Goal: Information Seeking & Learning: Learn about a topic

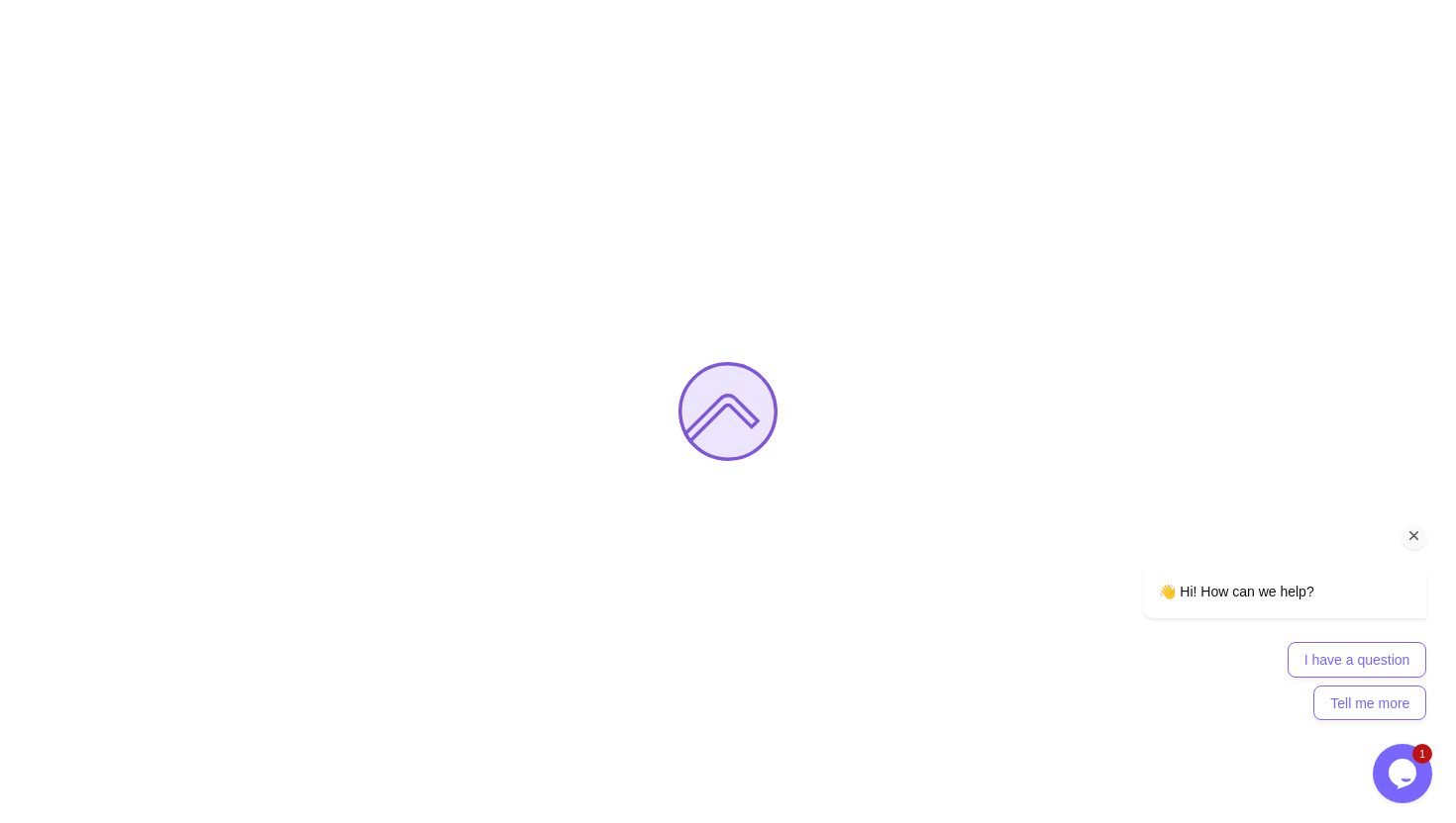
click at [1413, 535] on icon "Chat attention grabber" at bounding box center [1414, 536] width 18 height 18
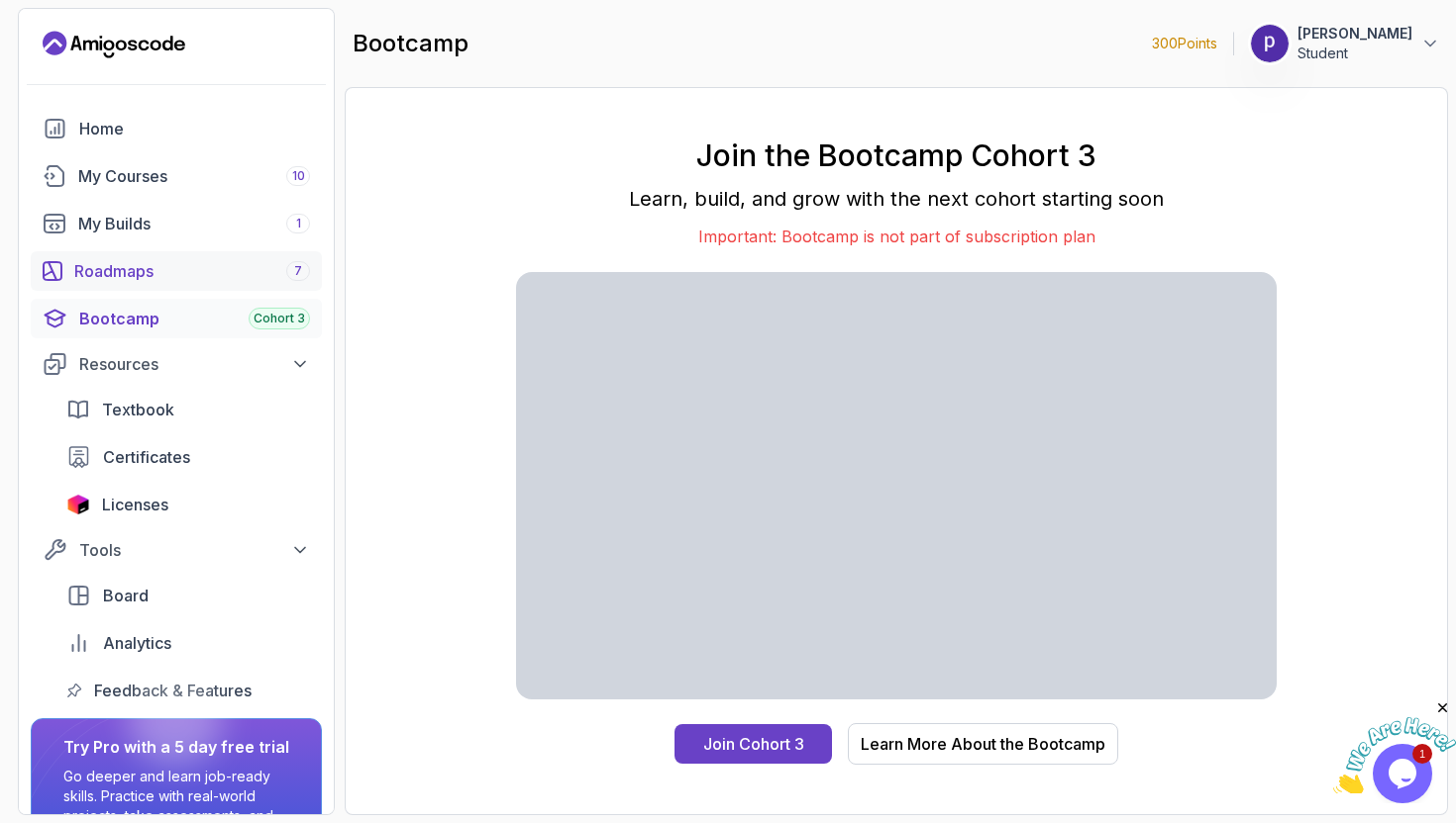
click at [215, 273] on div "Roadmaps 7" at bounding box center [192, 272] width 236 height 24
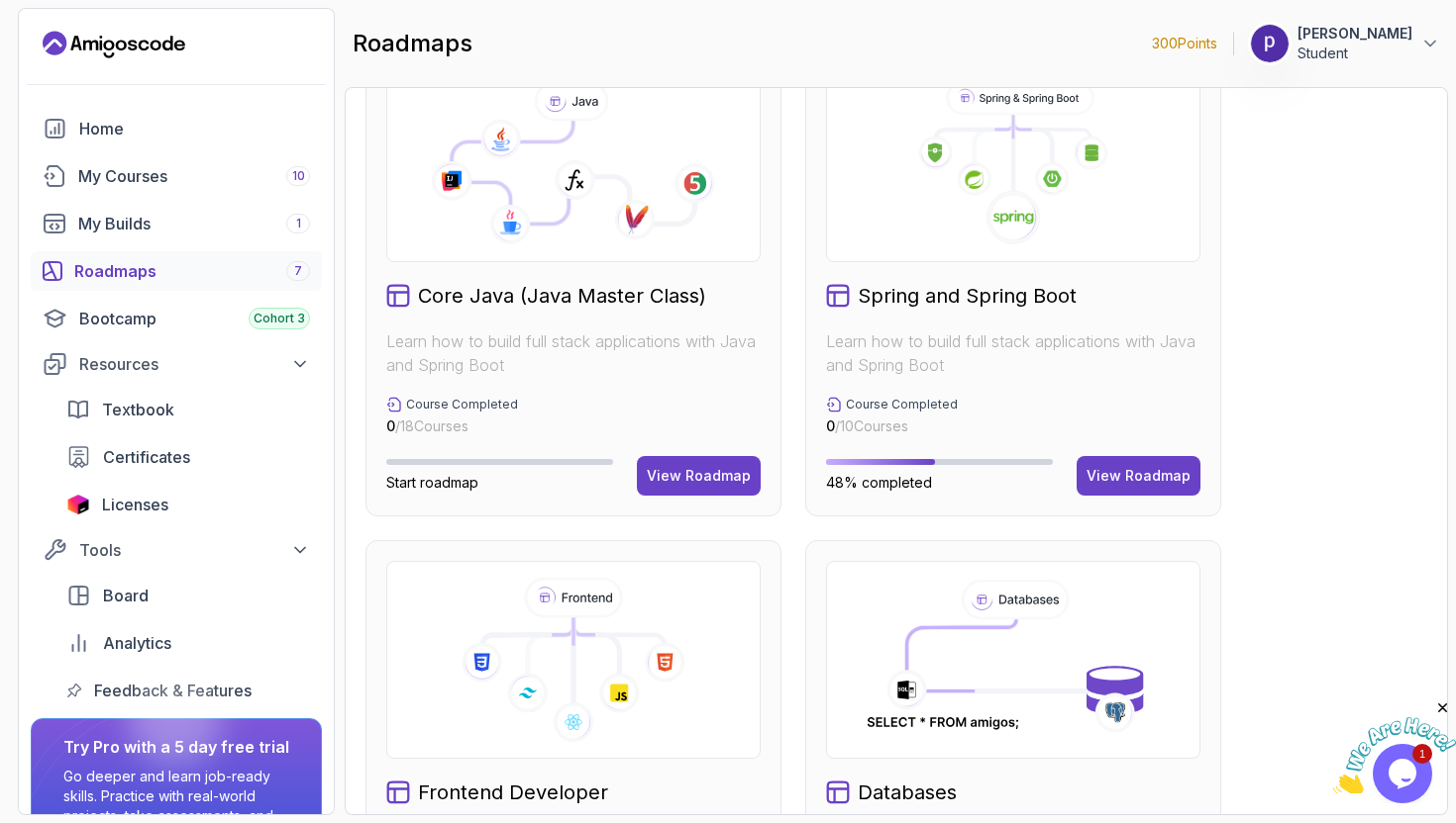
scroll to position [541, 0]
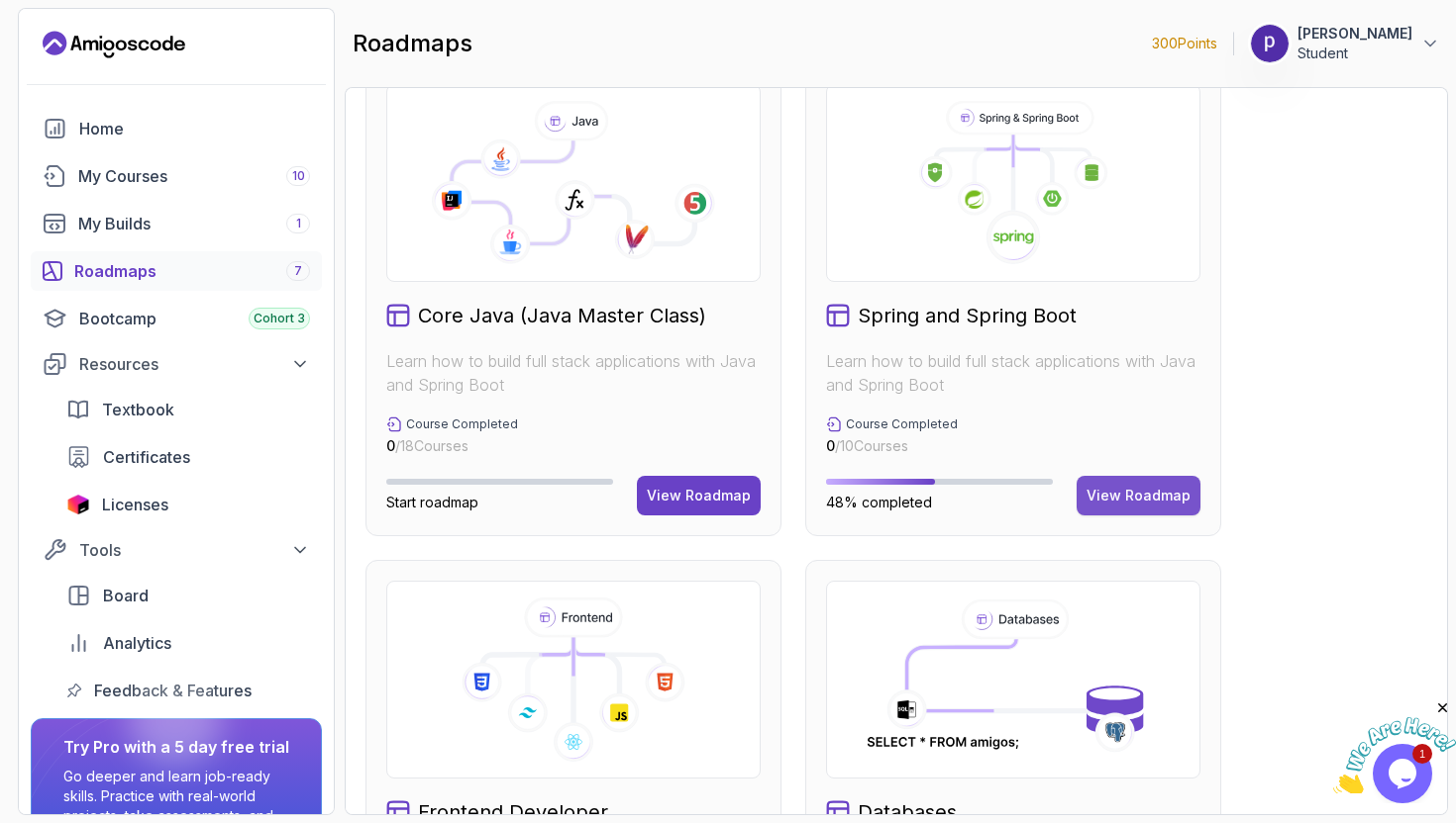
click at [1085, 498] on button "View Roadmap" at bounding box center [1138, 496] width 124 height 40
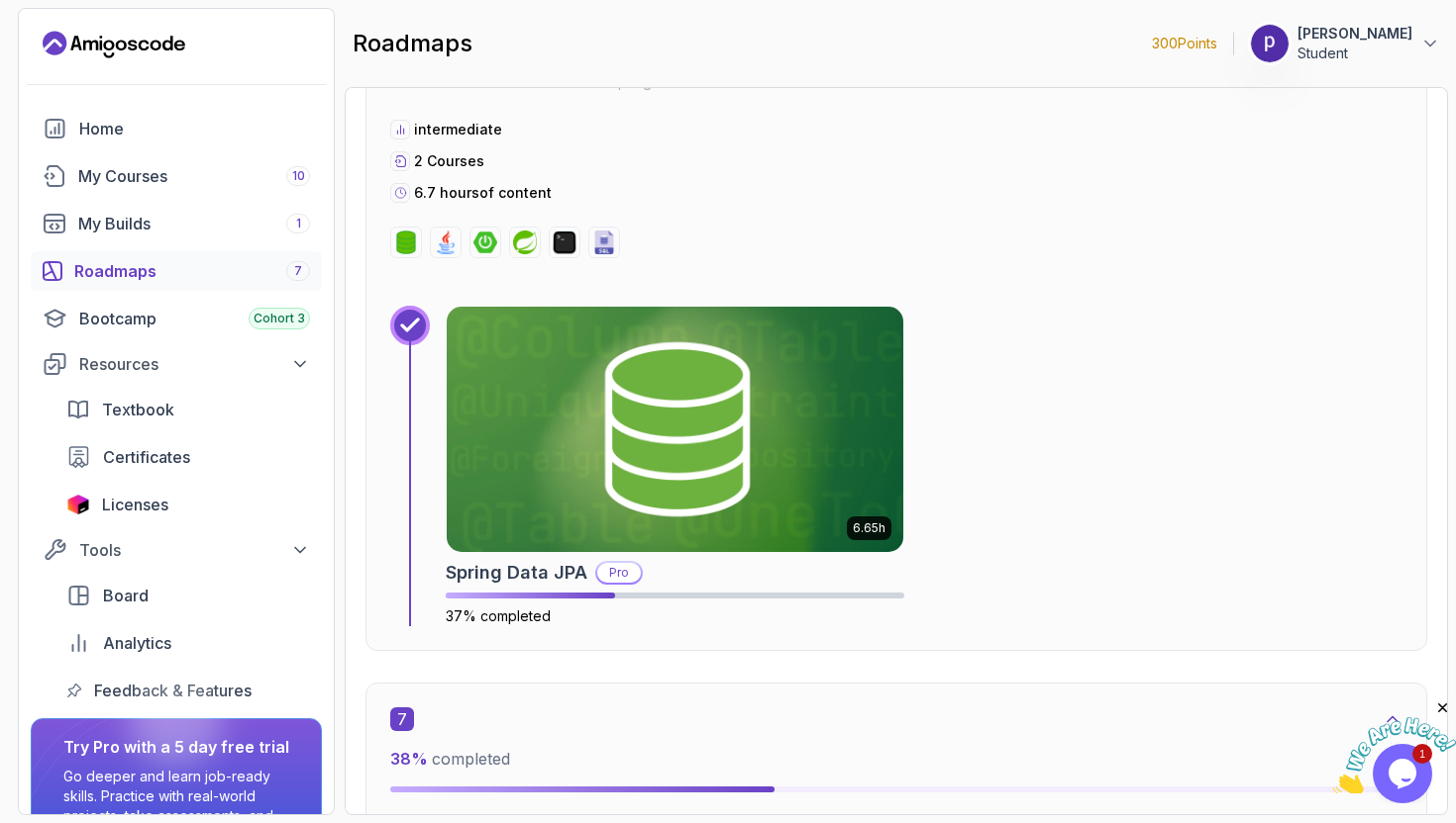
scroll to position [4676, 0]
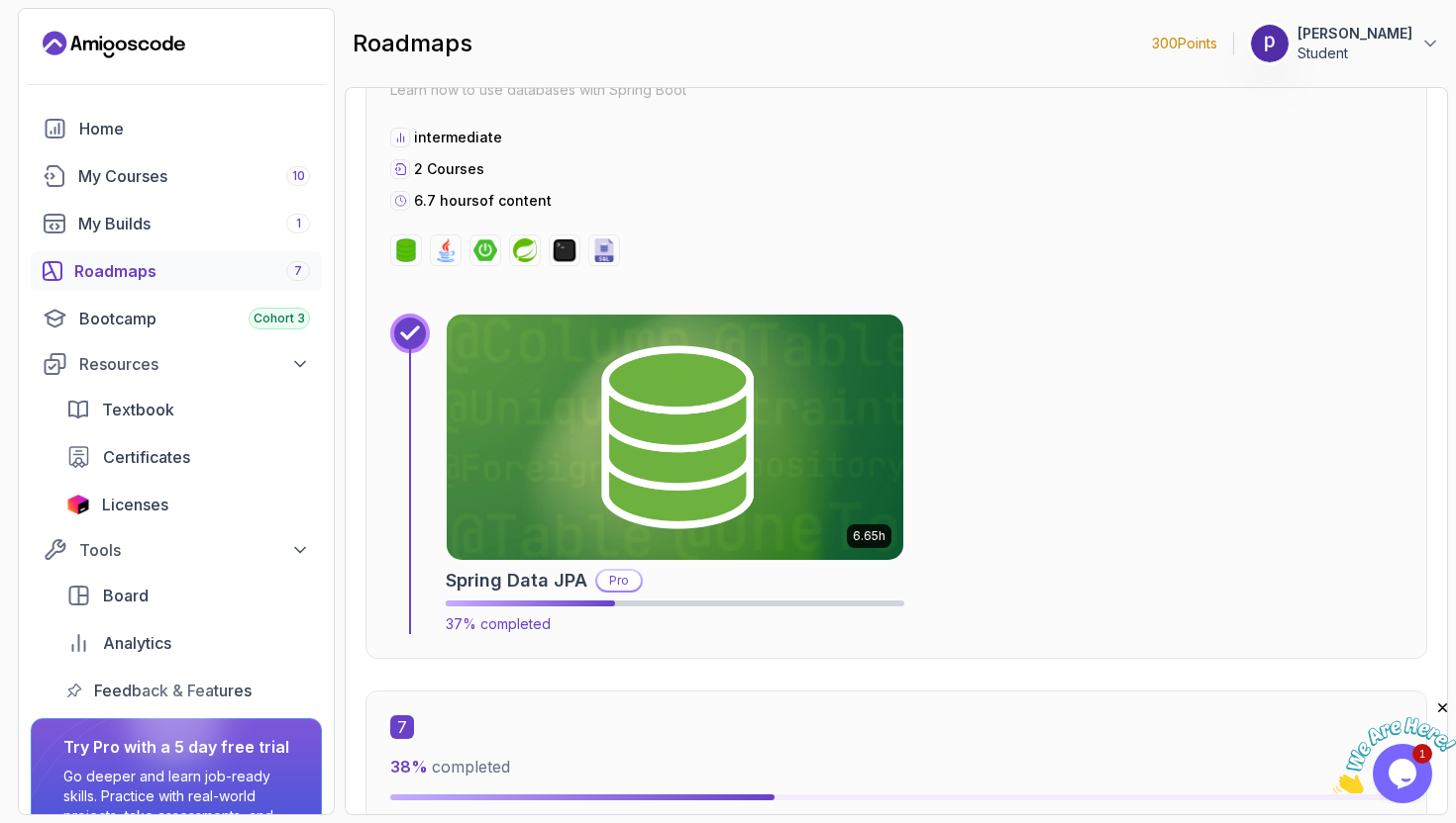
click at [811, 494] on img at bounding box center [675, 437] width 480 height 258
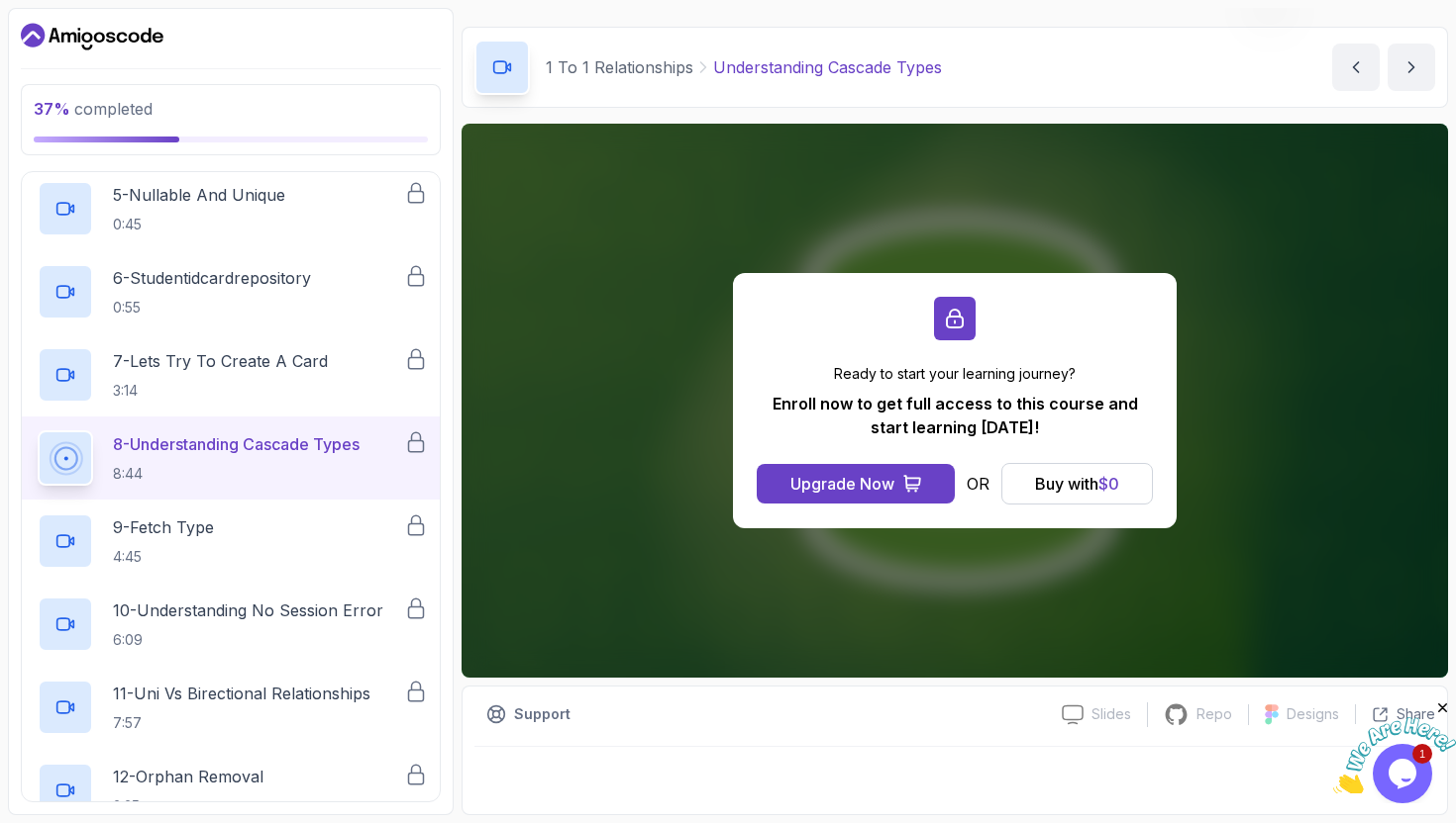
scroll to position [765, 0]
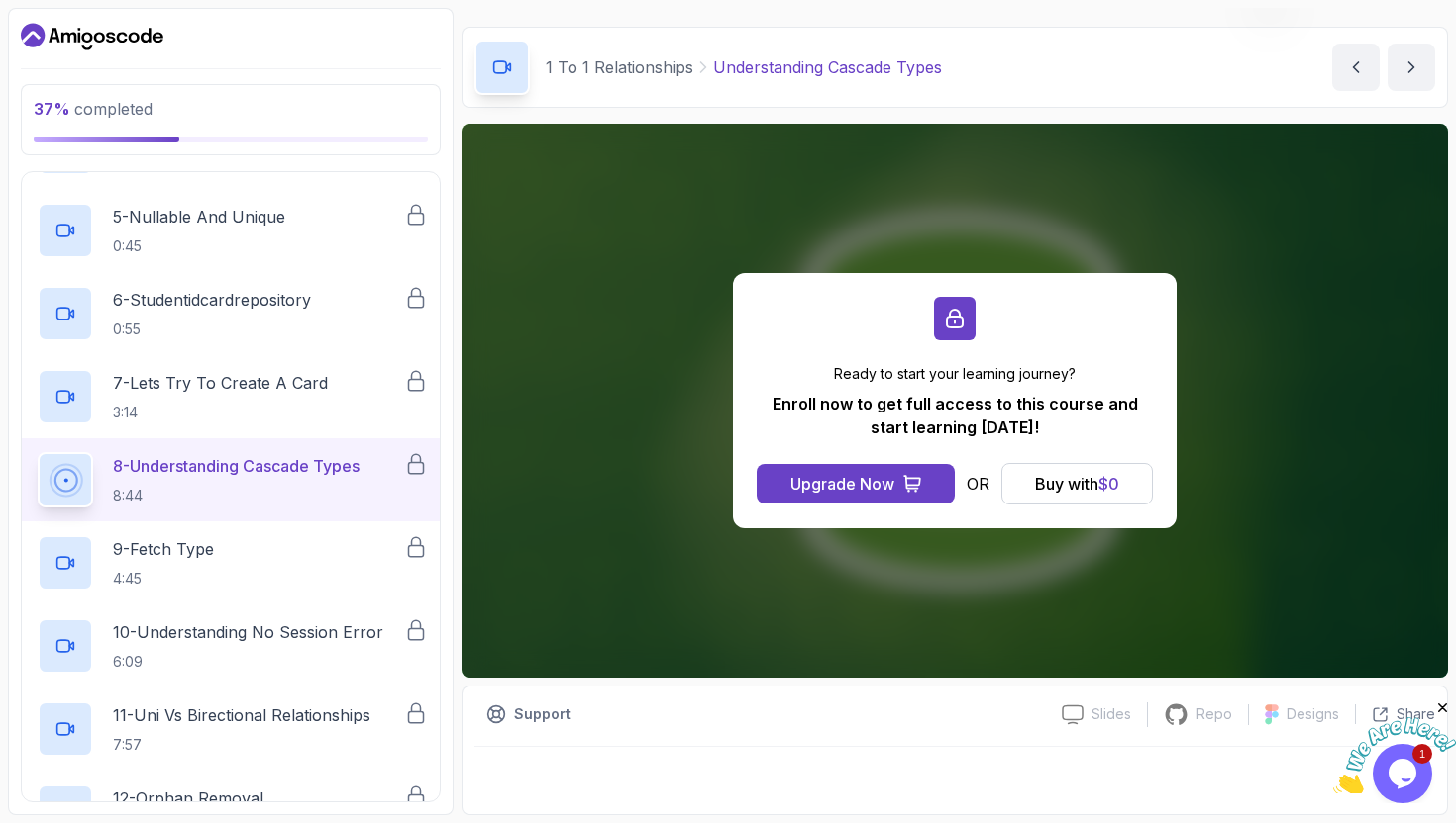
click at [1055, 180] on div "Ready to start your learning journey? Enroll now to get full access to this cou…" at bounding box center [954, 401] width 986 height 554
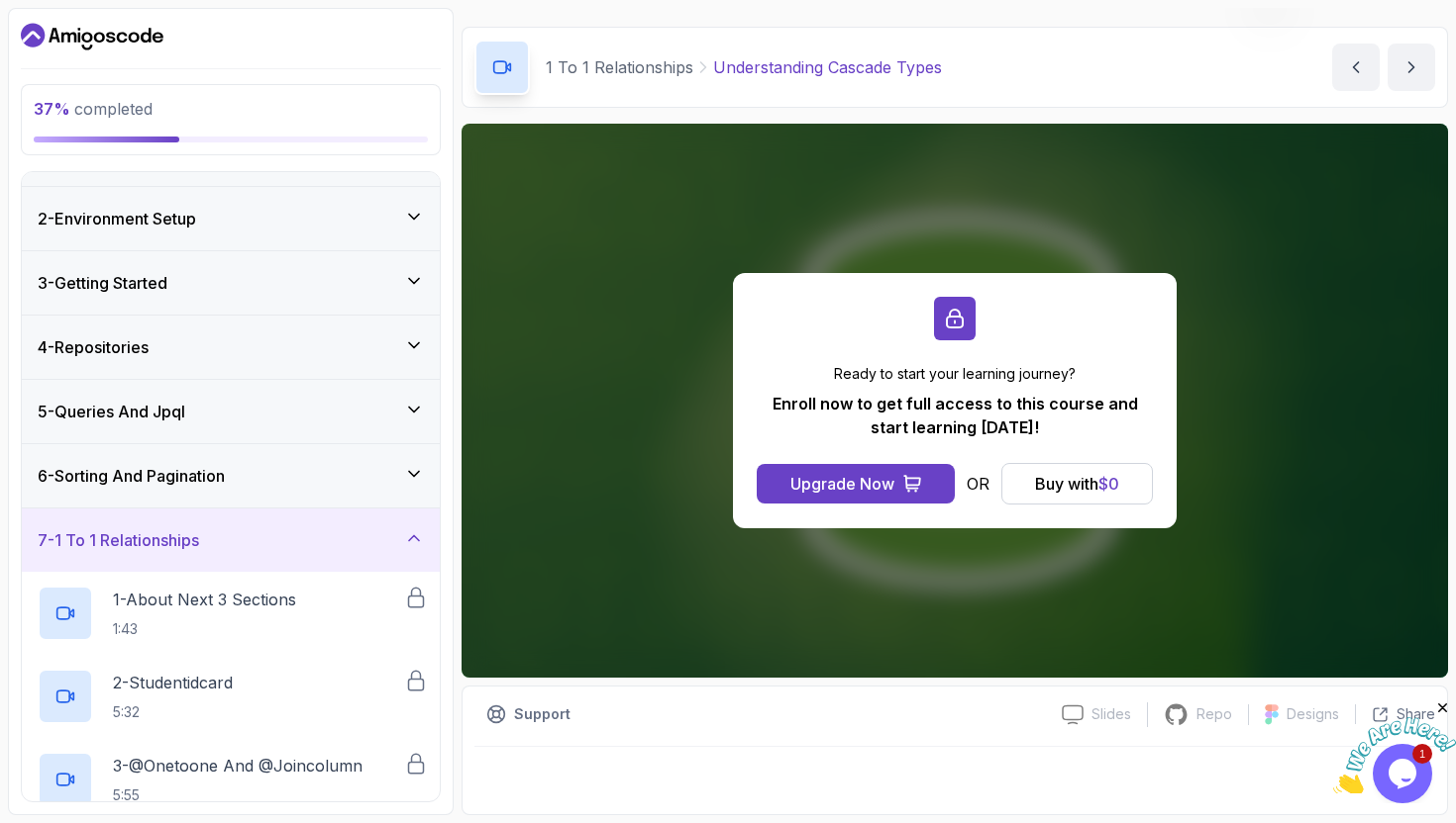
scroll to position [0, 0]
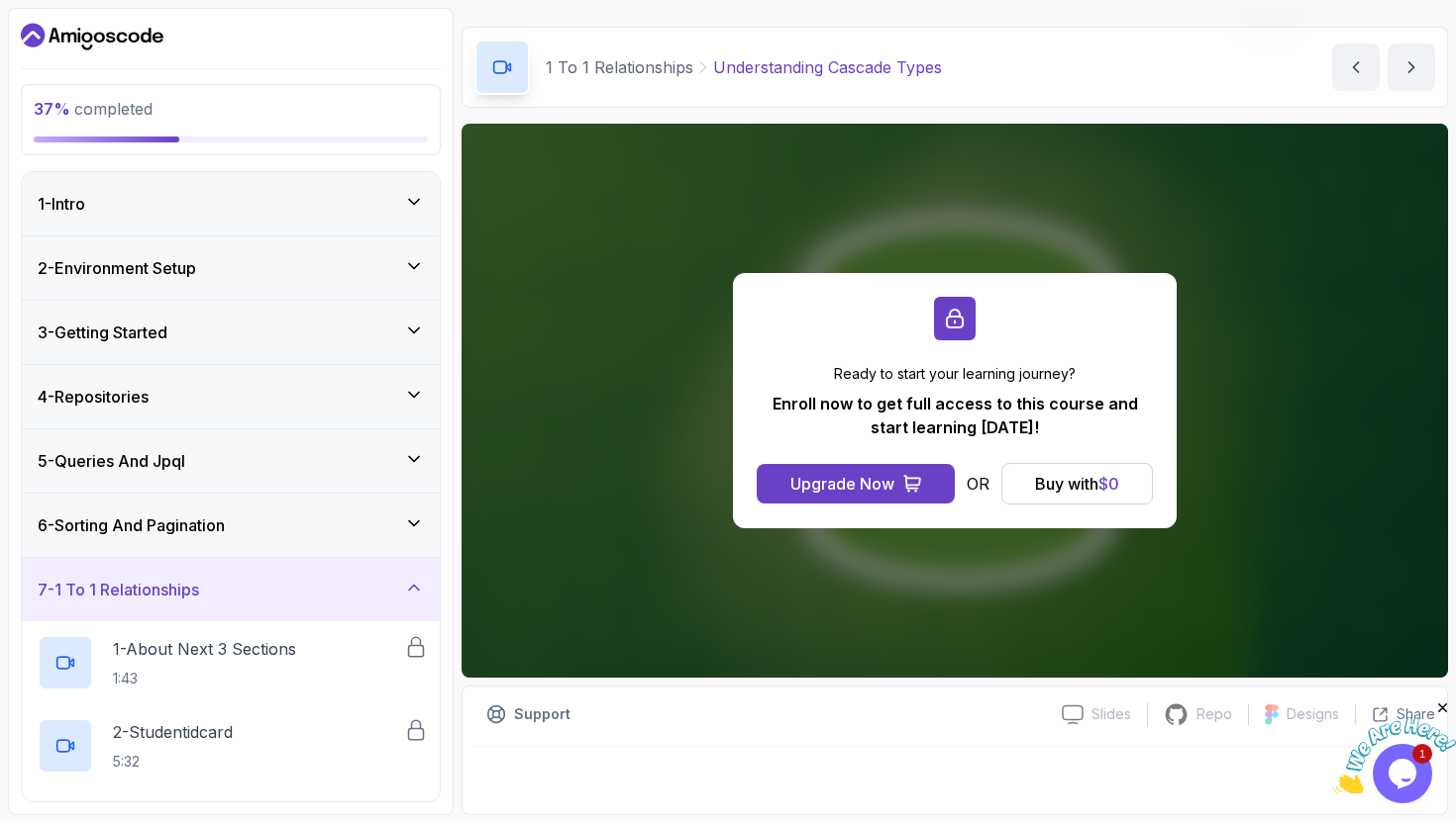
click at [416, 584] on icon at bounding box center [414, 588] width 20 height 20
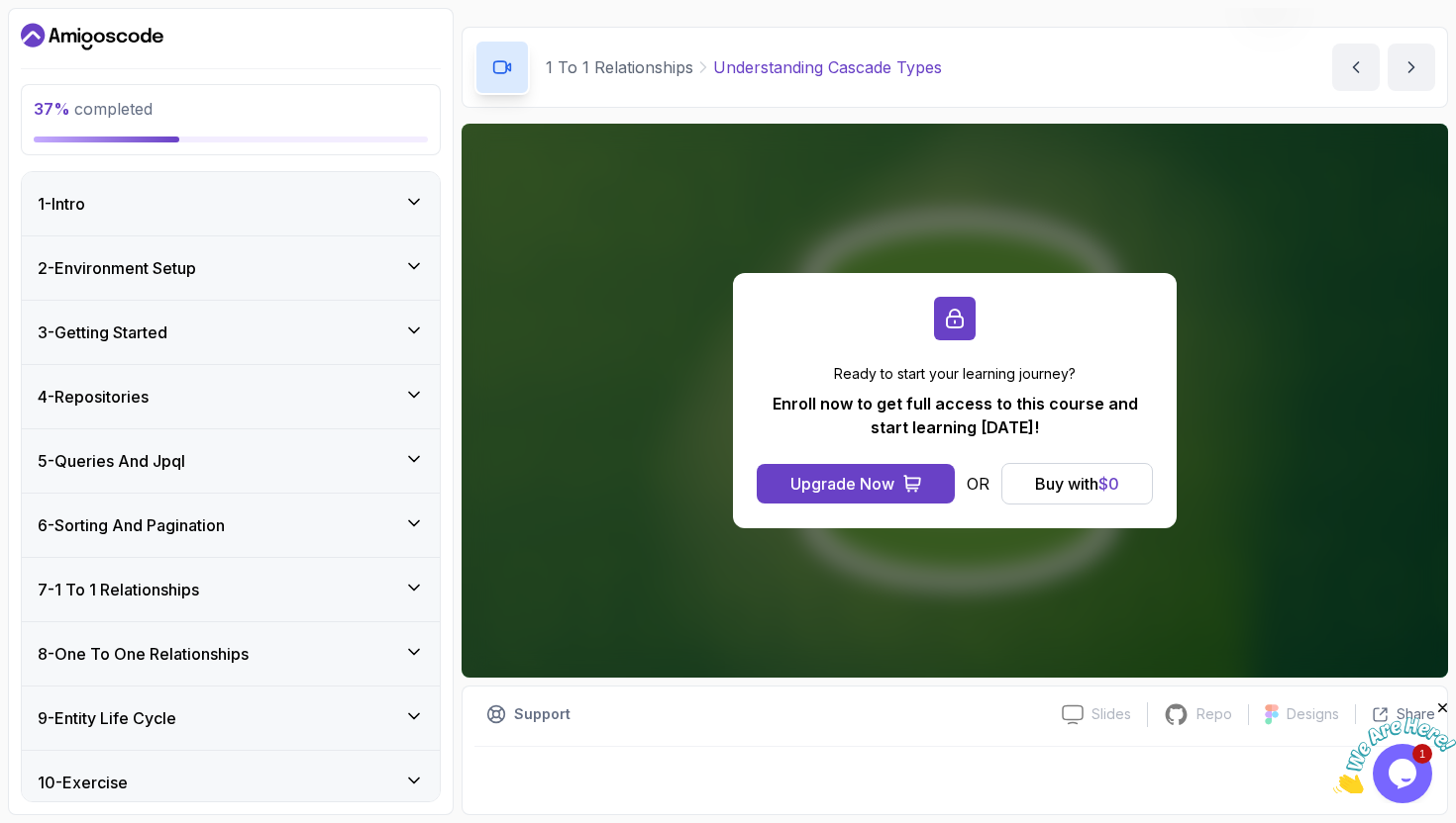
click at [416, 584] on icon at bounding box center [414, 588] width 20 height 20
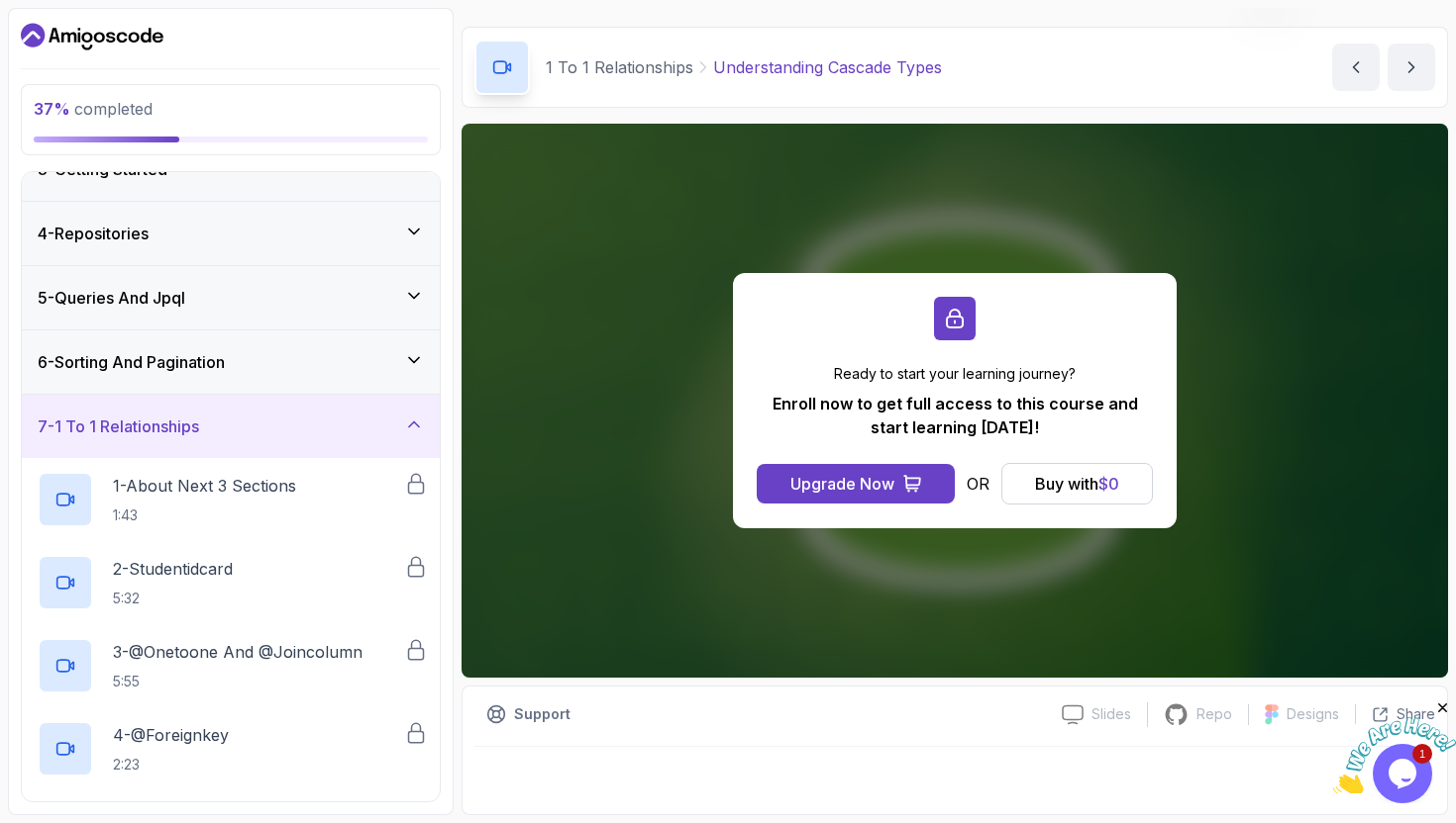
scroll to position [81, 0]
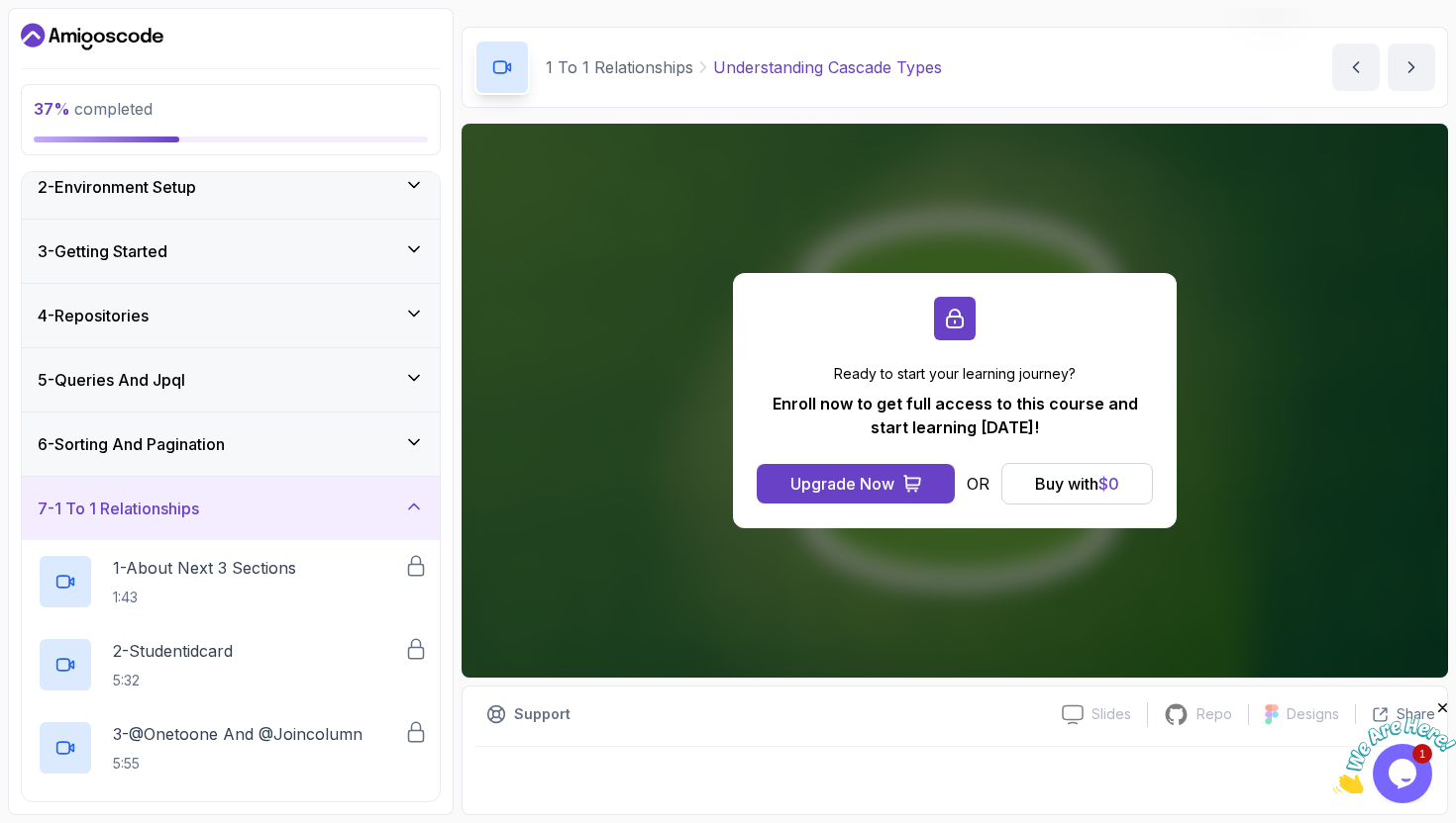
click at [414, 457] on div "6 - Sorting And Pagination" at bounding box center [231, 443] width 418 height 63
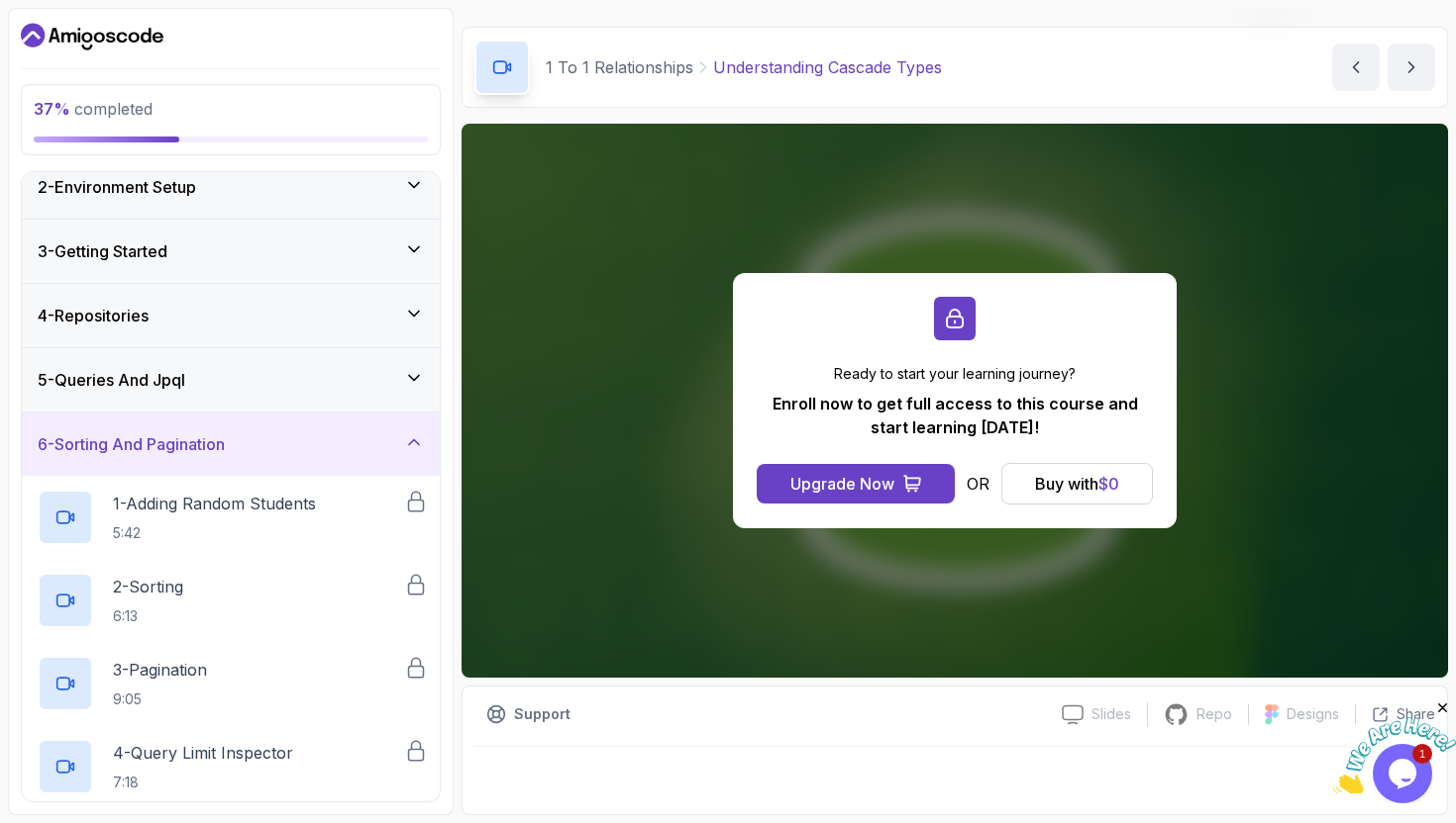
click at [414, 457] on div "6 - Sorting And Pagination" at bounding box center [231, 443] width 418 height 63
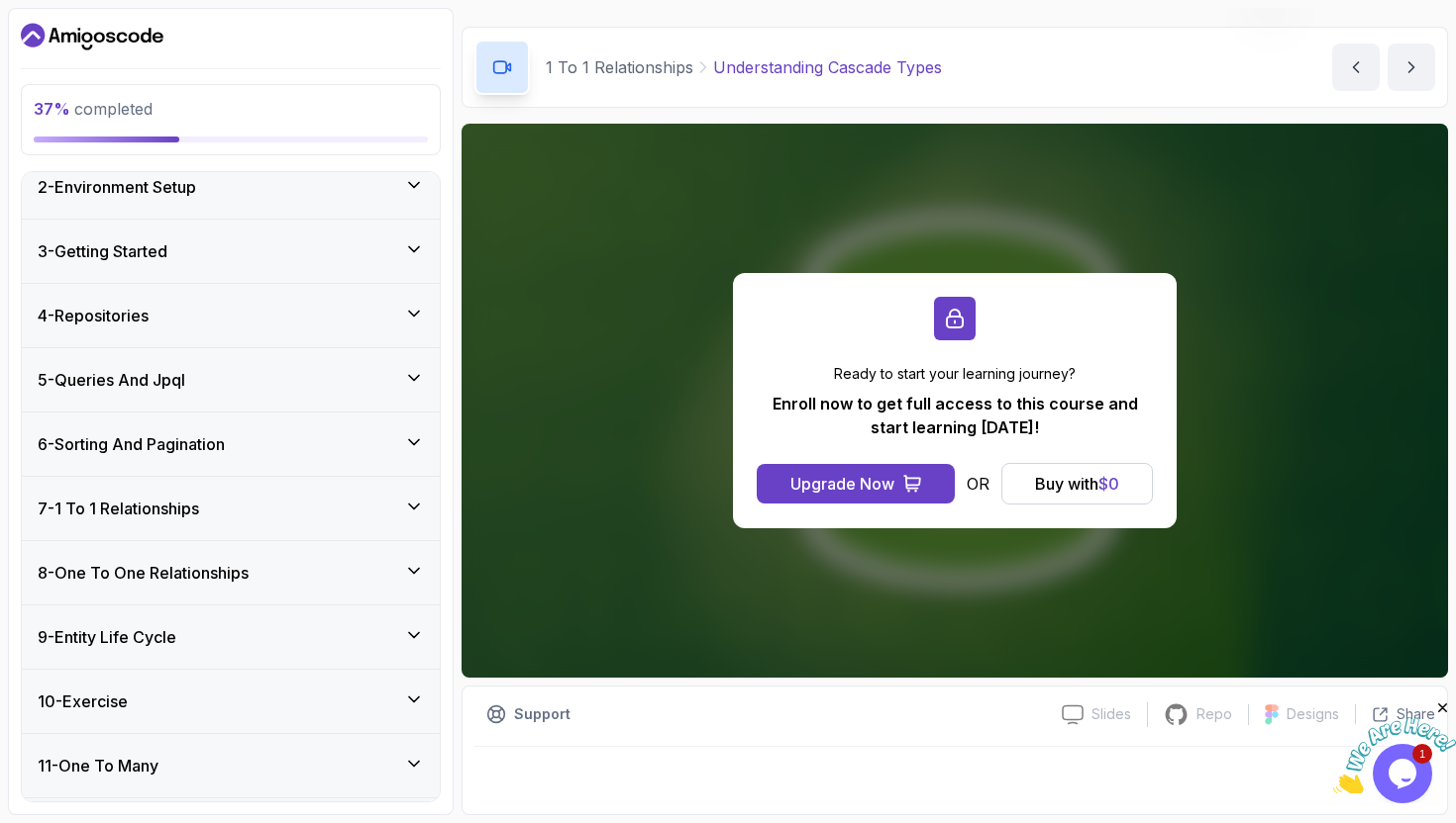
click at [390, 505] on div "7 - 1 To 1 Relationships" at bounding box center [231, 508] width 386 height 24
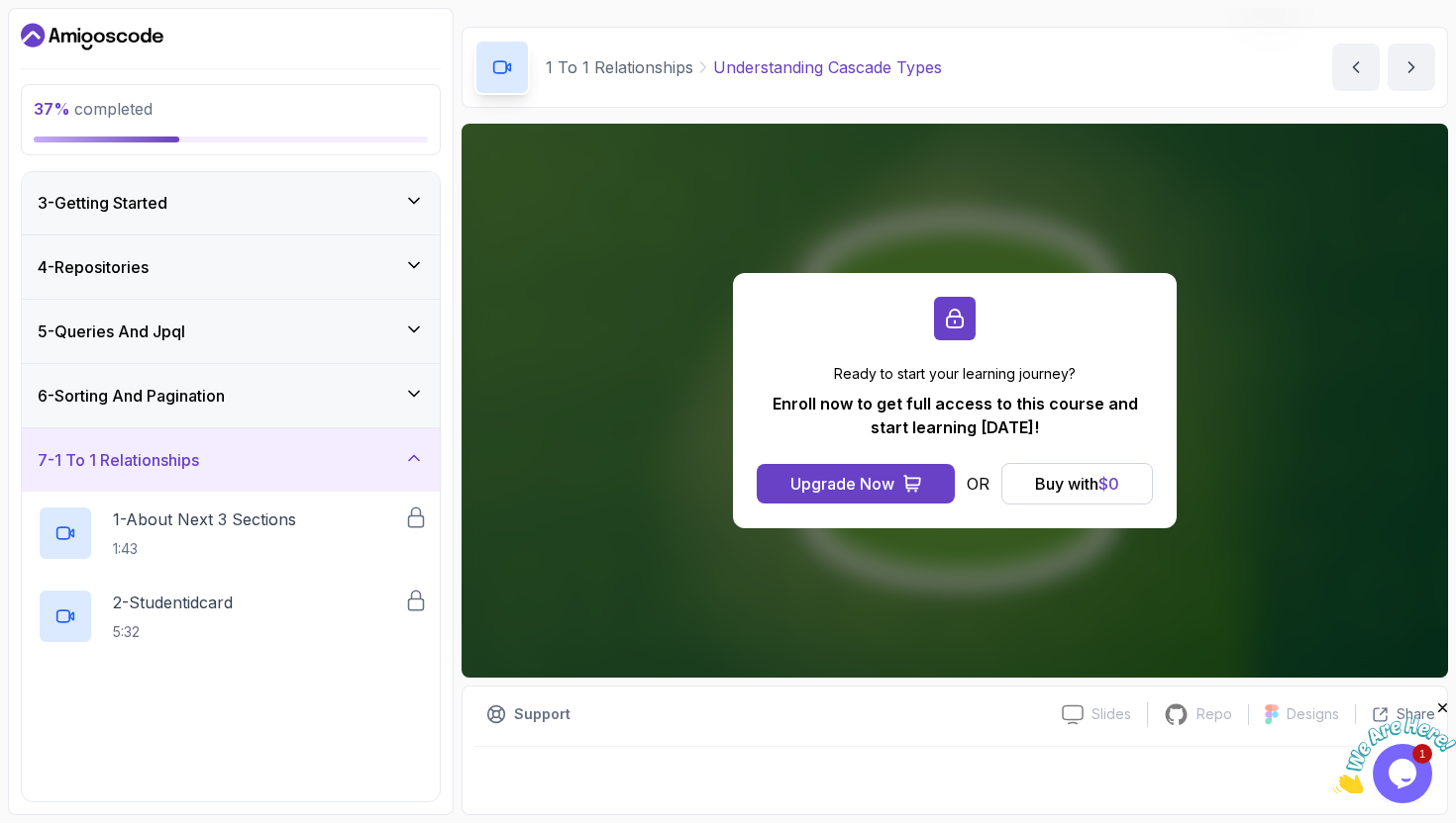
scroll to position [133, 0]
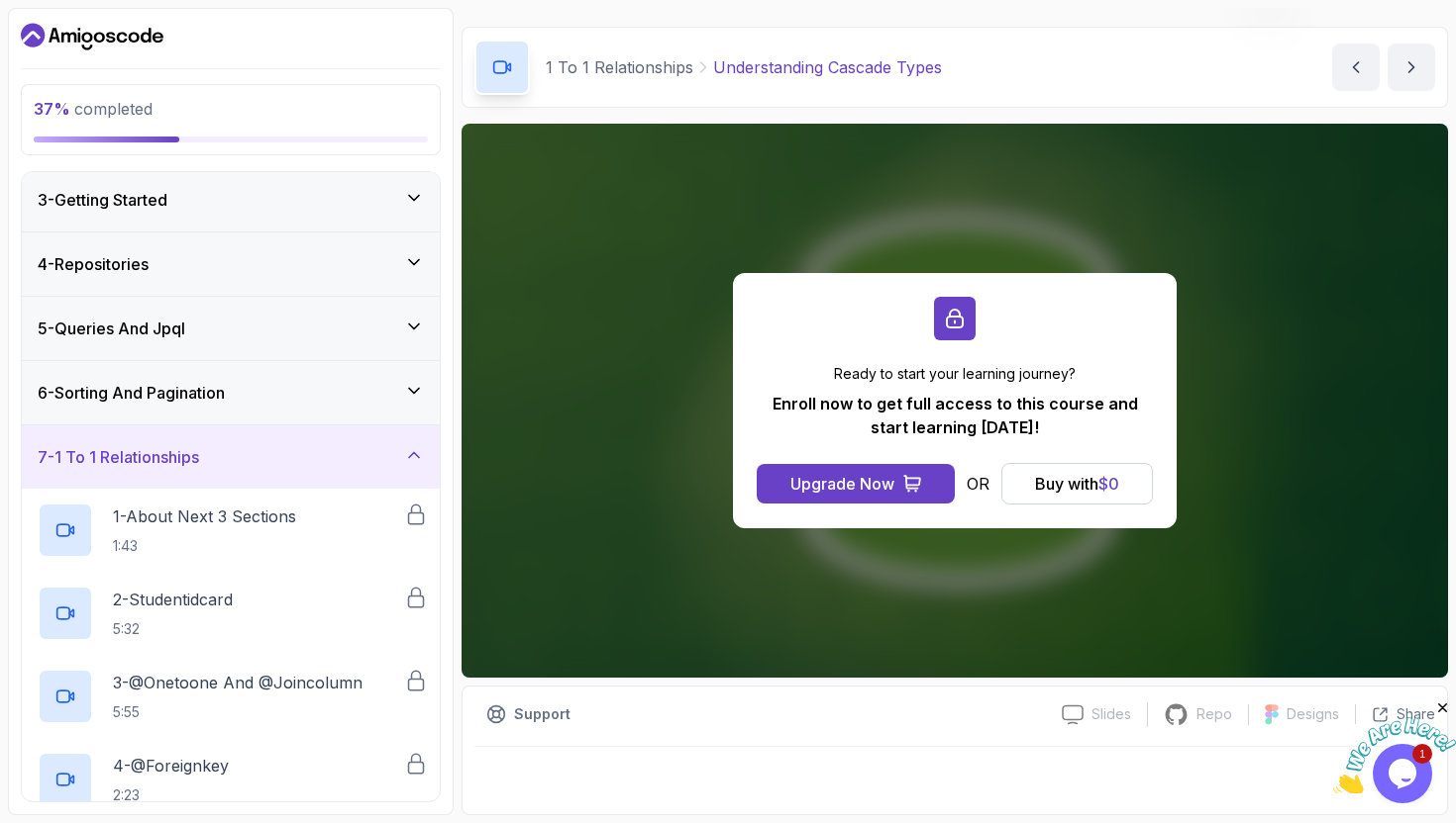
click at [418, 452] on icon at bounding box center [414, 455] width 20 height 20
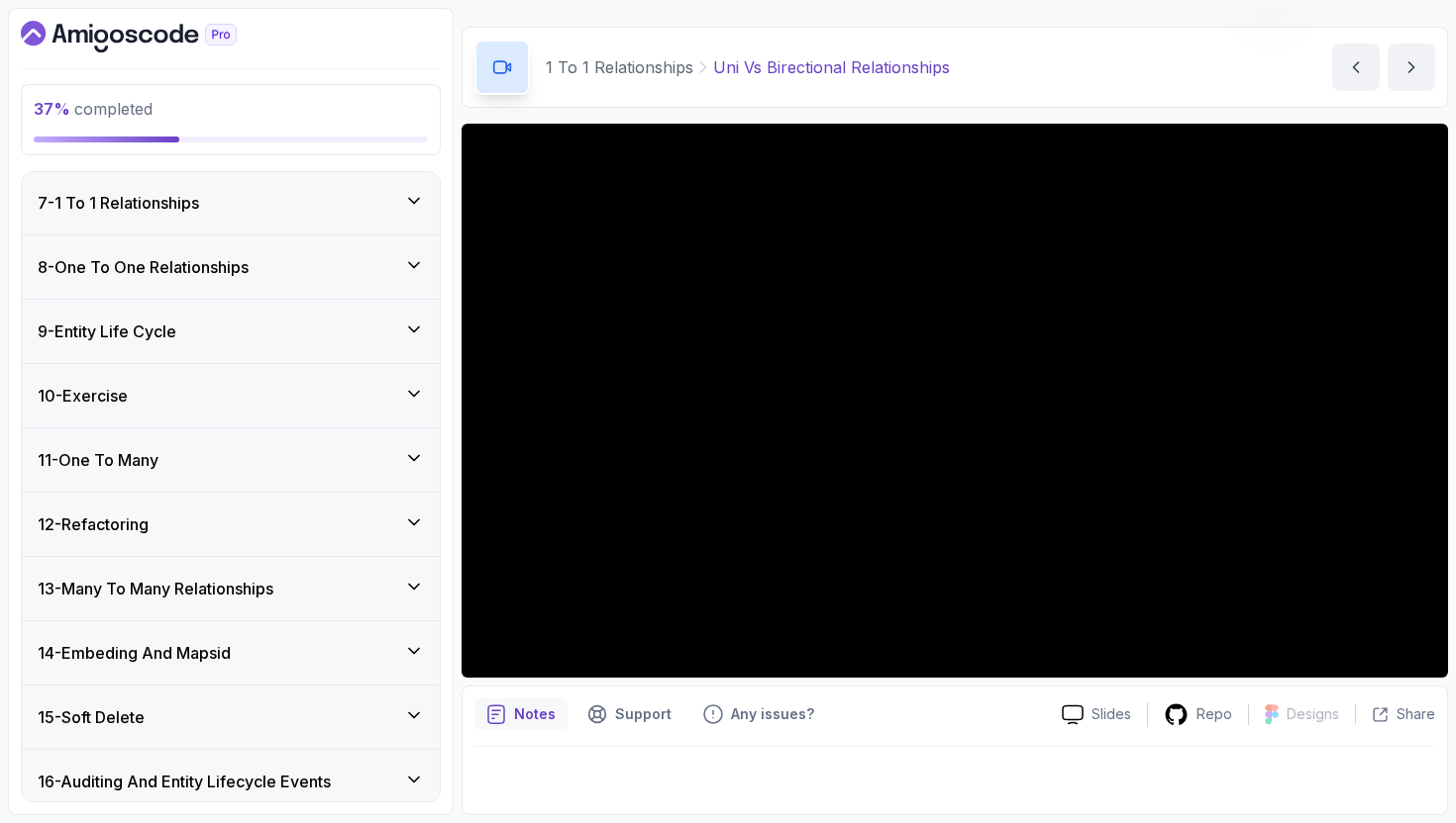
scroll to position [383, 0]
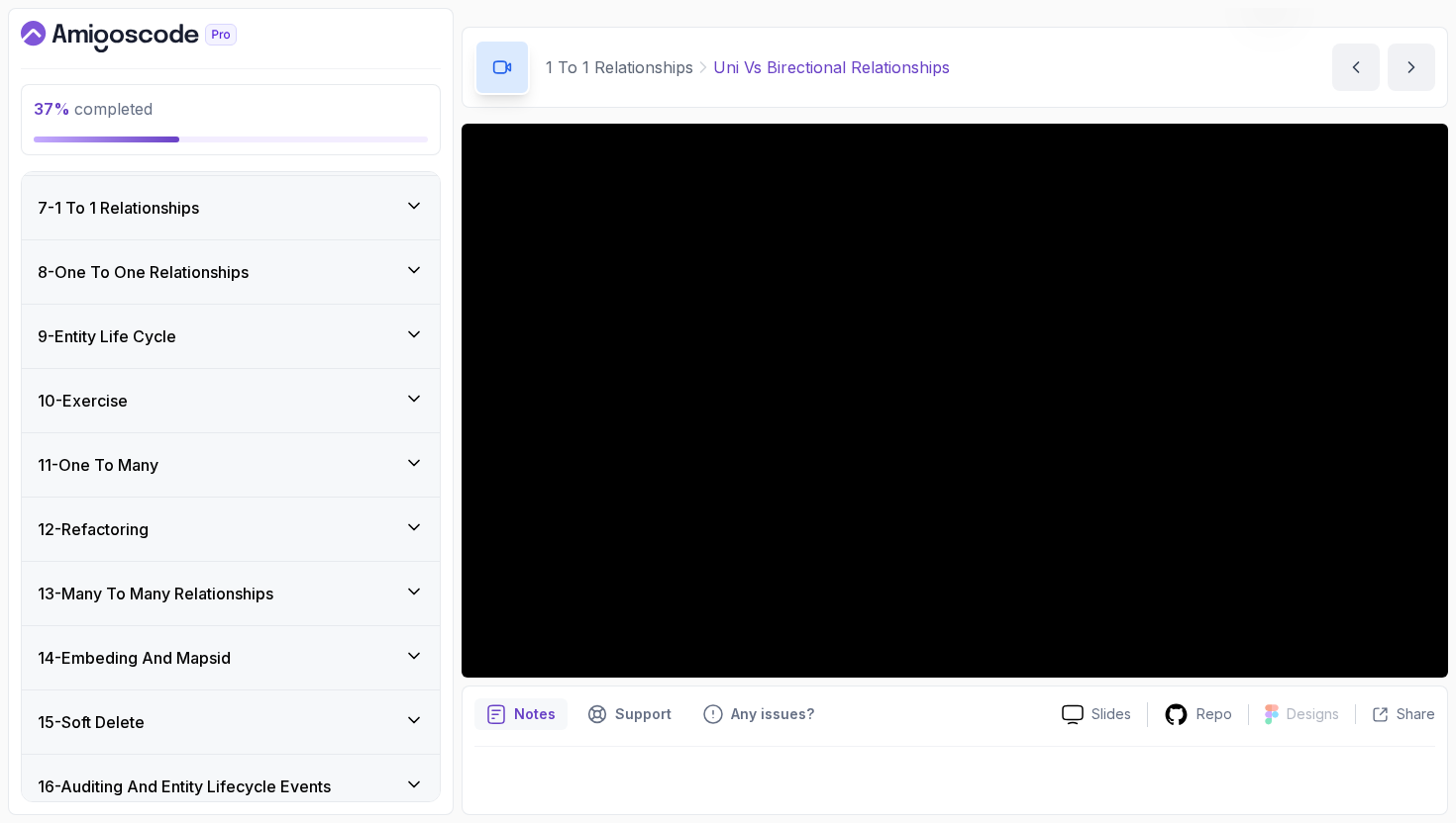
click at [405, 271] on icon at bounding box center [414, 271] width 20 height 20
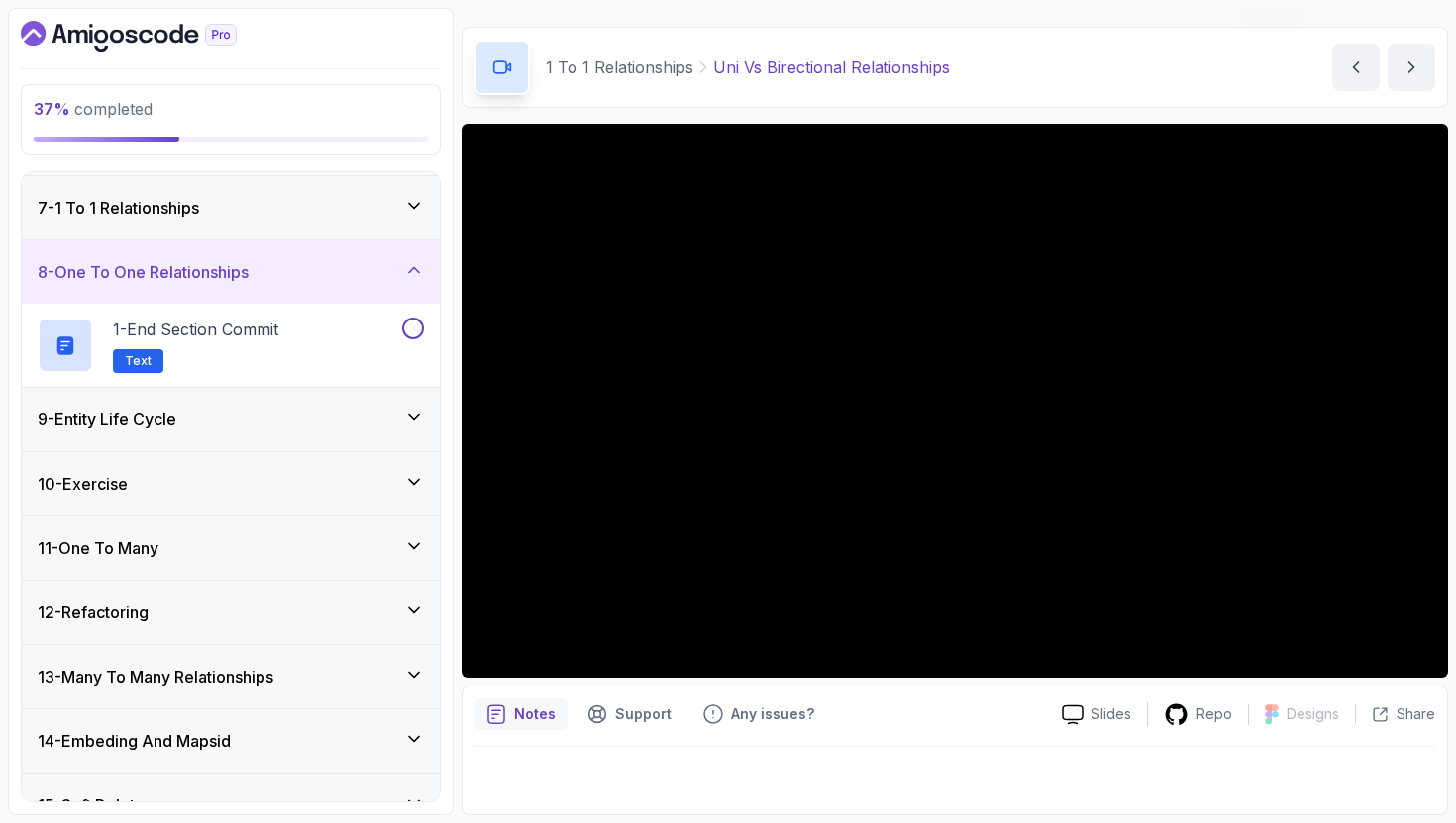
click at [387, 217] on div "7 - 1 To 1 Relationships" at bounding box center [231, 208] width 386 height 24
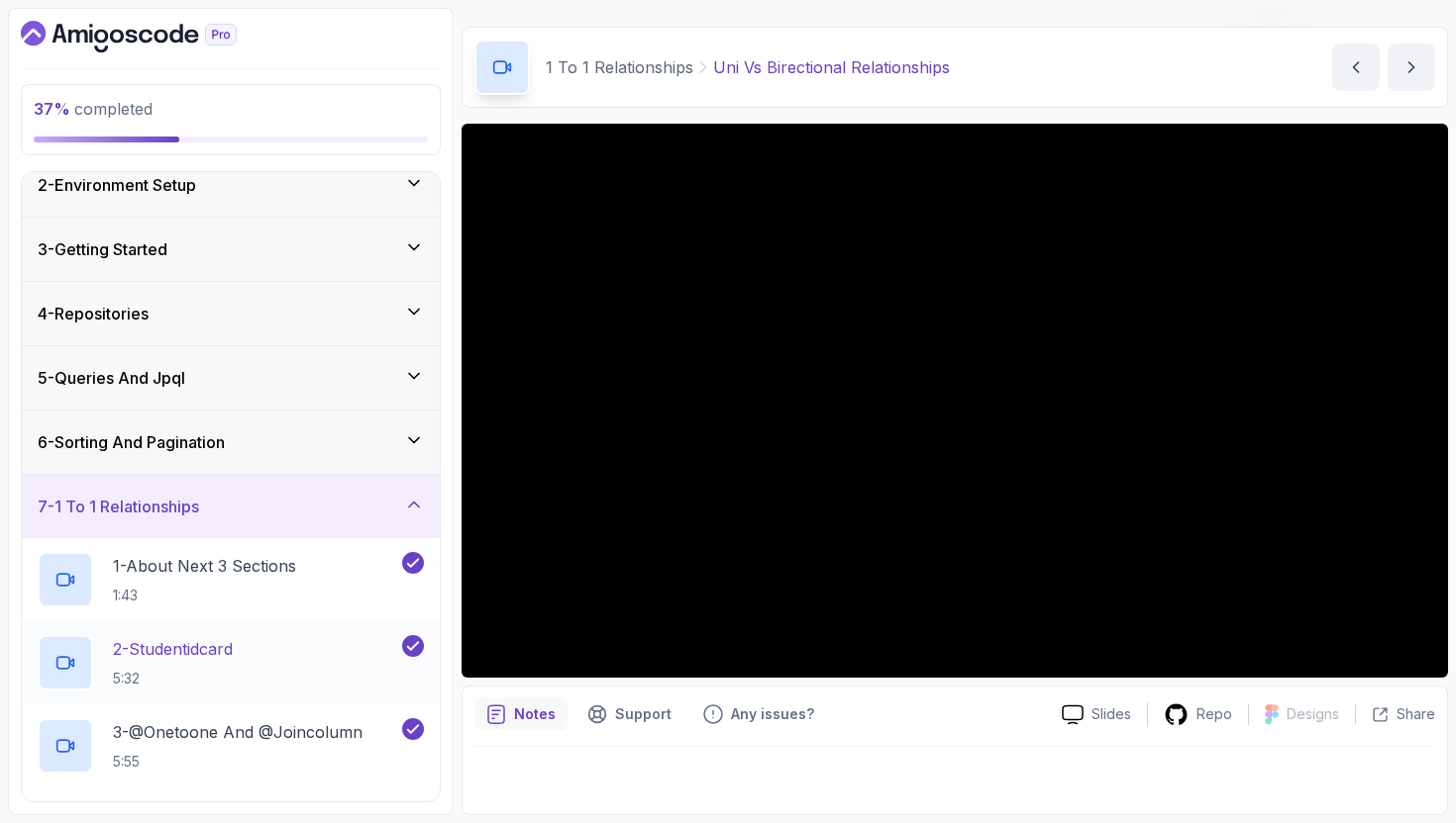
scroll to position [55, 0]
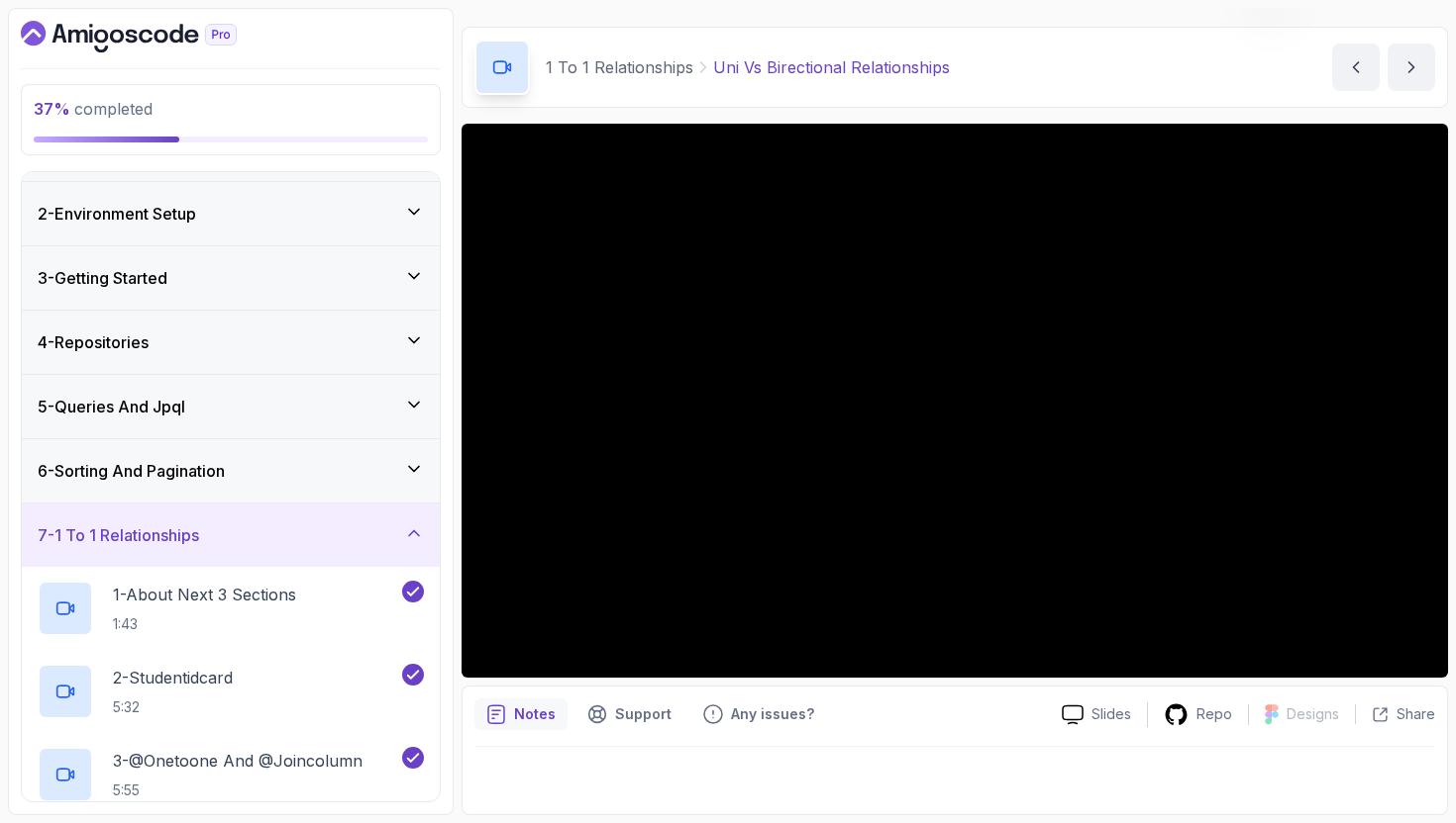
click at [410, 534] on icon at bounding box center [414, 533] width 10 height 5
